Goal: Information Seeking & Learning: Learn about a topic

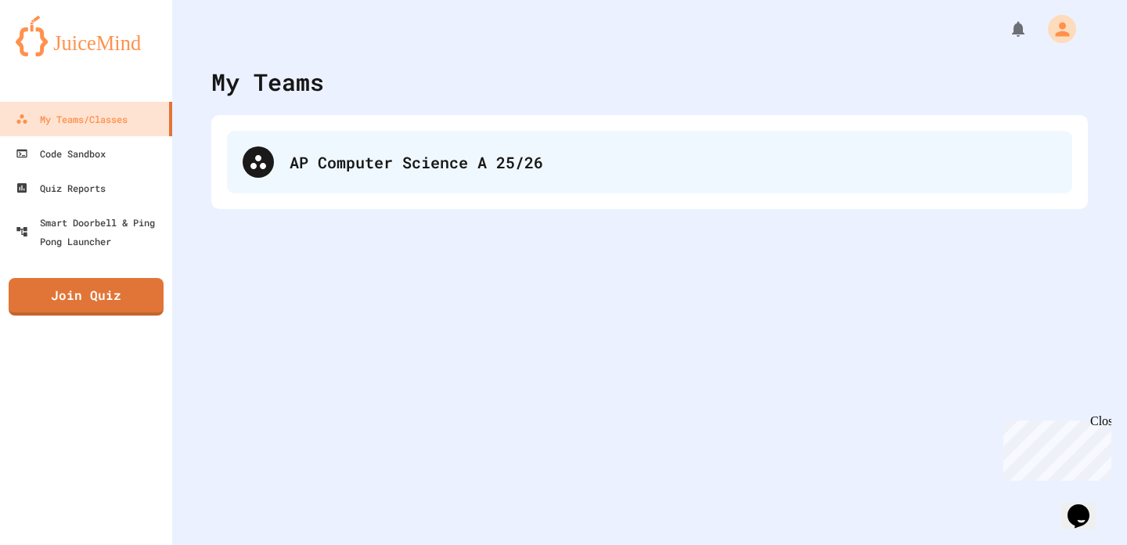
click at [466, 164] on div "AP Computer Science A 25/26" at bounding box center [673, 161] width 767 height 23
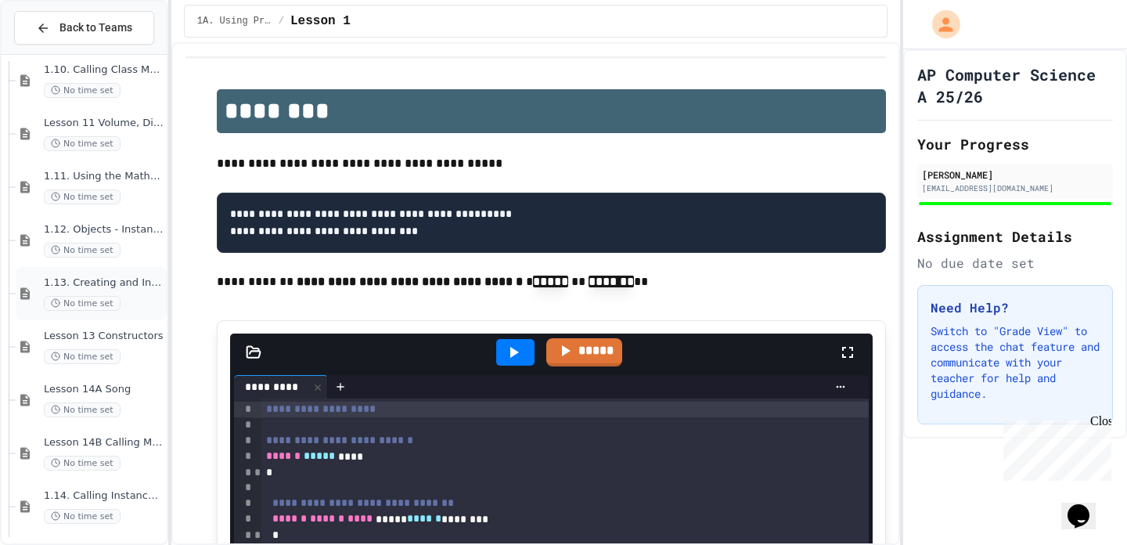
scroll to position [1459, 0]
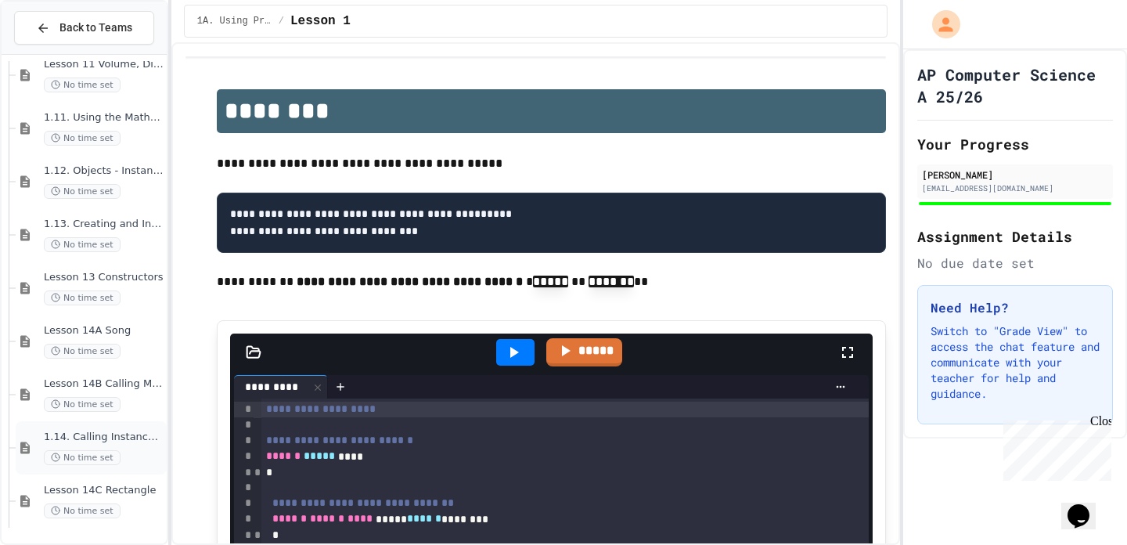
click at [129, 438] on span "1.14. Calling Instance Methods" at bounding box center [104, 437] width 120 height 13
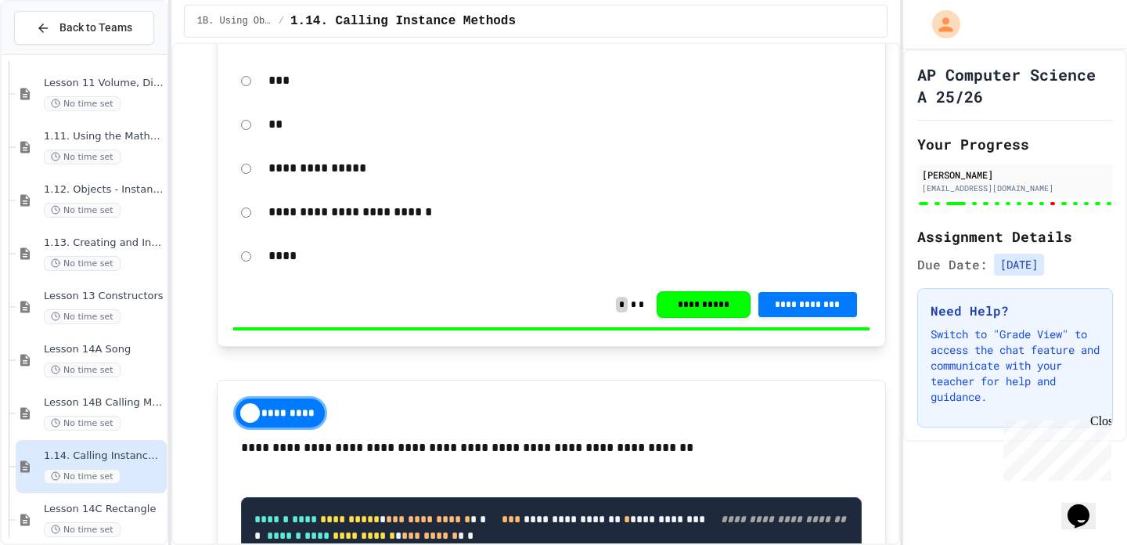
scroll to position [18023, 0]
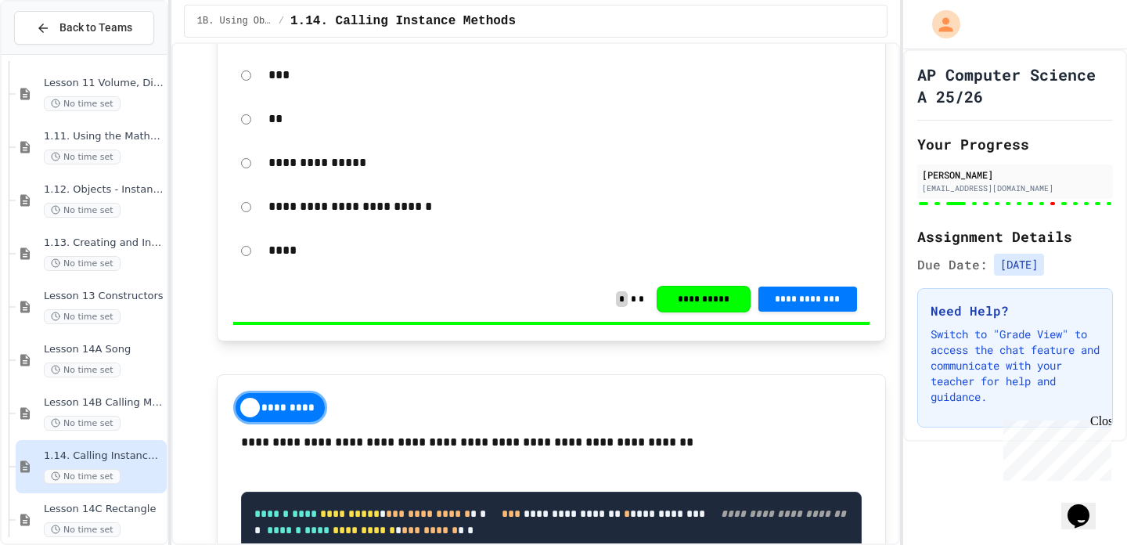
click at [1107, 210] on div "AP Computer Science A 25/26 Your Progress [PERSON_NAME] [PERSON_NAME][EMAIL_ADD…" at bounding box center [1016, 245] width 224 height 392
click at [1107, 200] on div at bounding box center [1016, 203] width 196 height 6
